Goal: Information Seeking & Learning: Learn about a topic

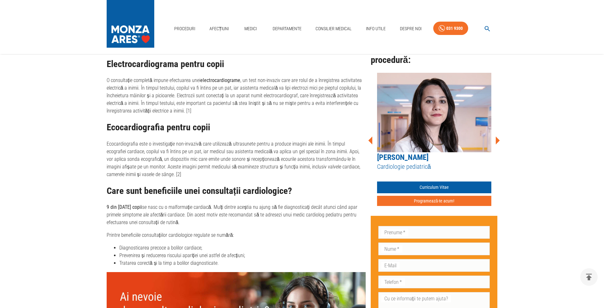
scroll to position [349, 0]
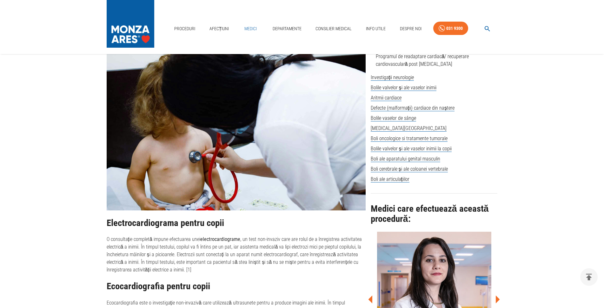
click at [249, 22] on link "Medici" at bounding box center [251, 28] width 20 height 13
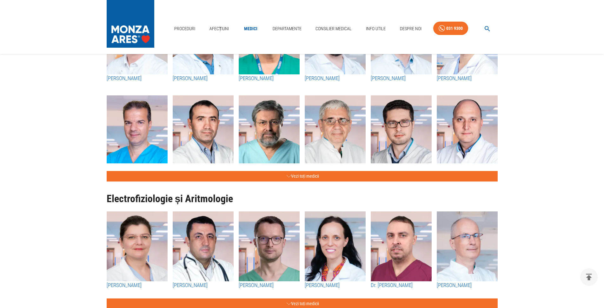
scroll to position [286, 0]
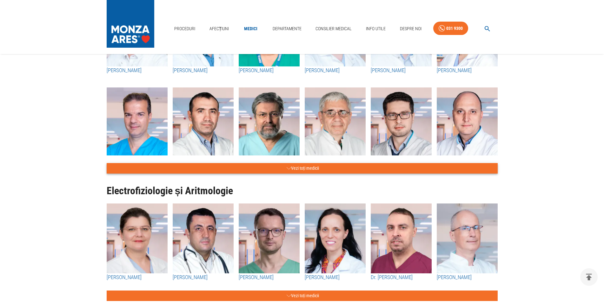
click at [290, 167] on button "Vezi toți medicii" at bounding box center [302, 168] width 391 height 10
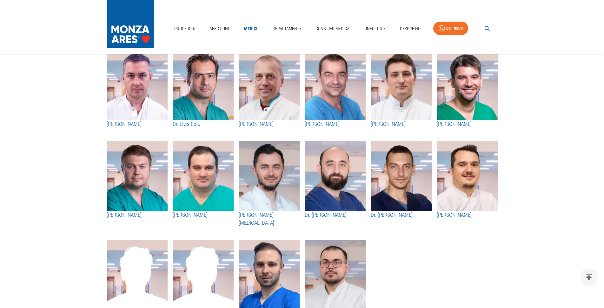
scroll to position [730, 0]
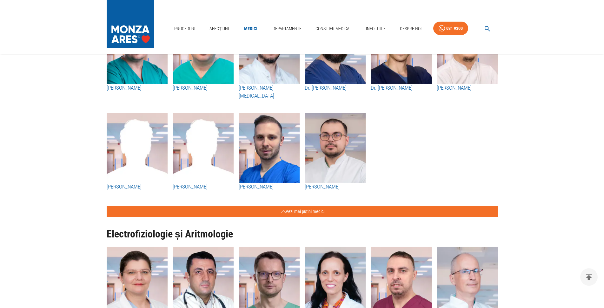
click at [260, 183] on h3 "[PERSON_NAME]" at bounding box center [269, 187] width 61 height 8
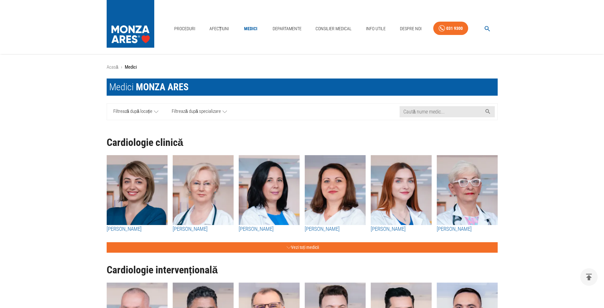
scroll to position [603, 0]
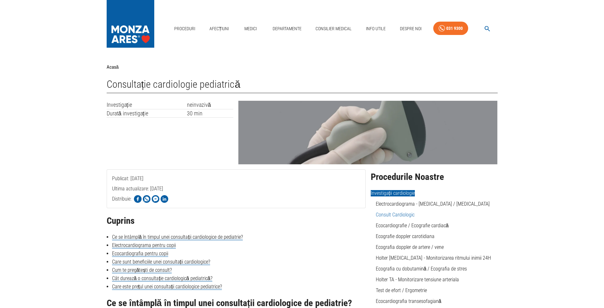
click at [399, 214] on link "Consult Cardiologic" at bounding box center [395, 214] width 39 height 6
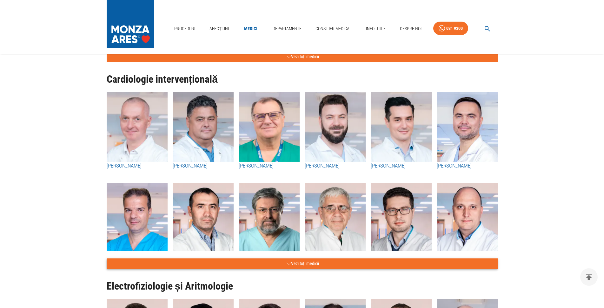
scroll to position [190, 0]
